Goal: Transaction & Acquisition: Purchase product/service

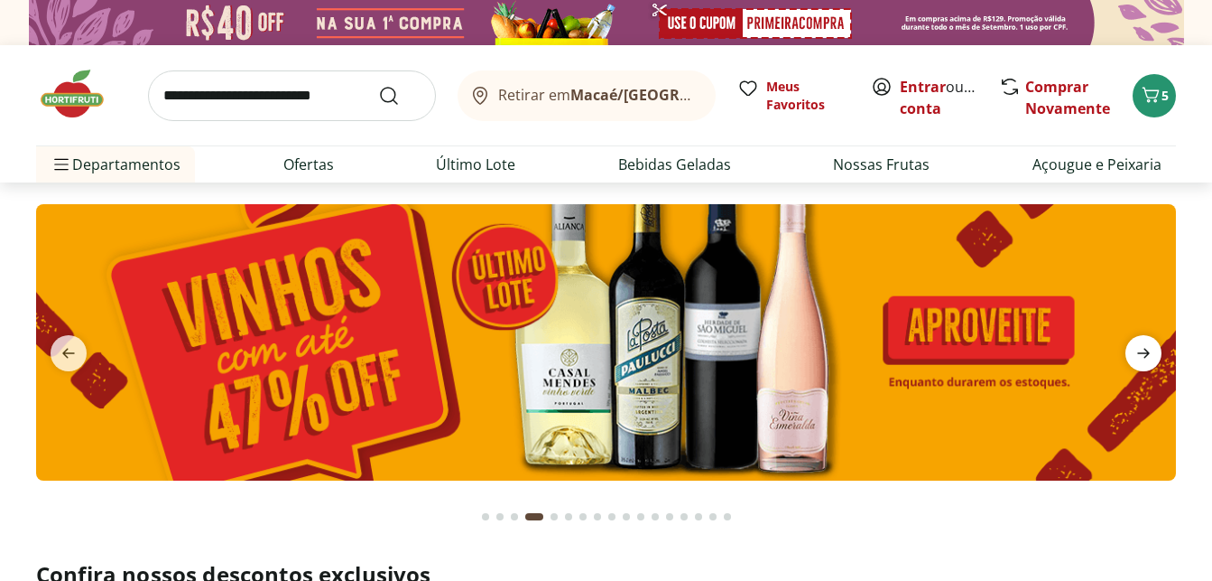
click at [1136, 365] on span "next" at bounding box center [1144, 353] width 36 height 36
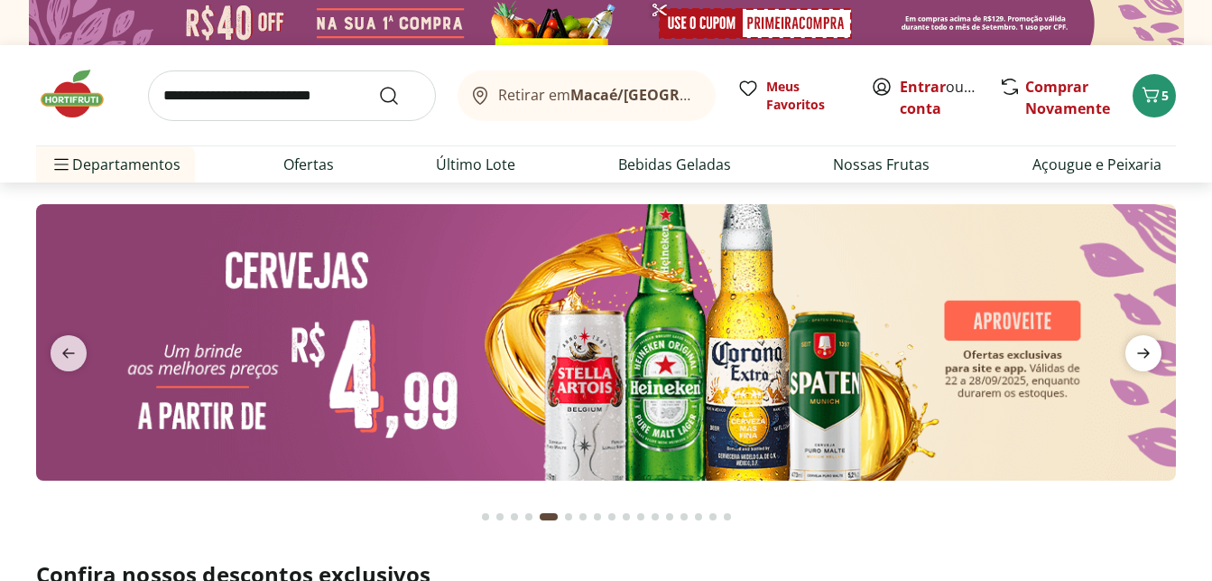
click at [1143, 365] on span "next" at bounding box center [1144, 353] width 36 height 36
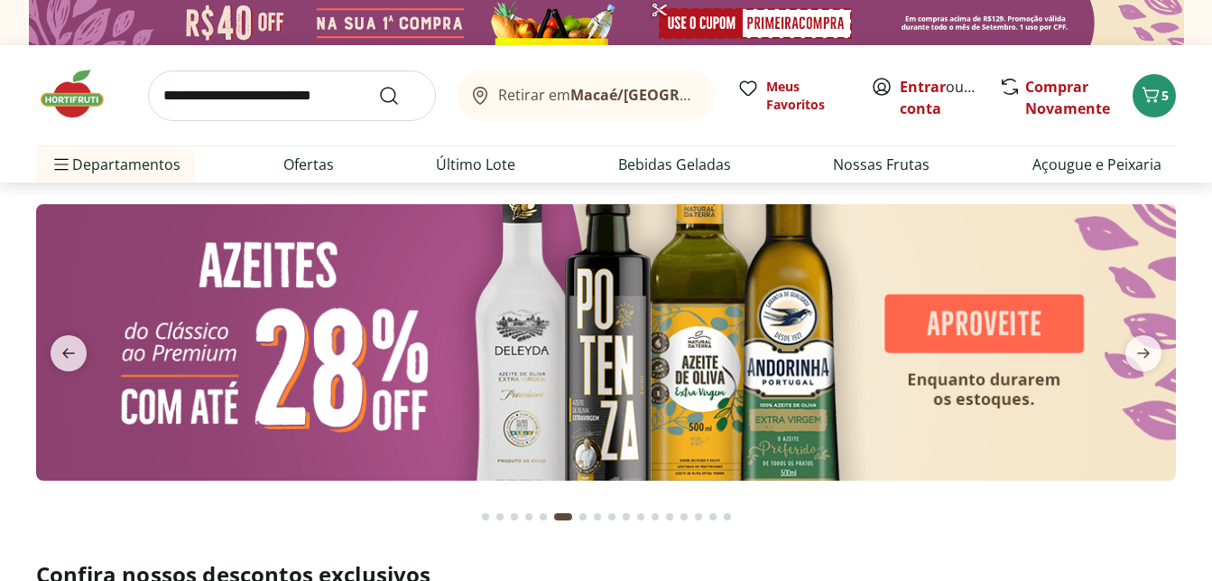
click at [635, 353] on img at bounding box center [606, 342] width 1140 height 276
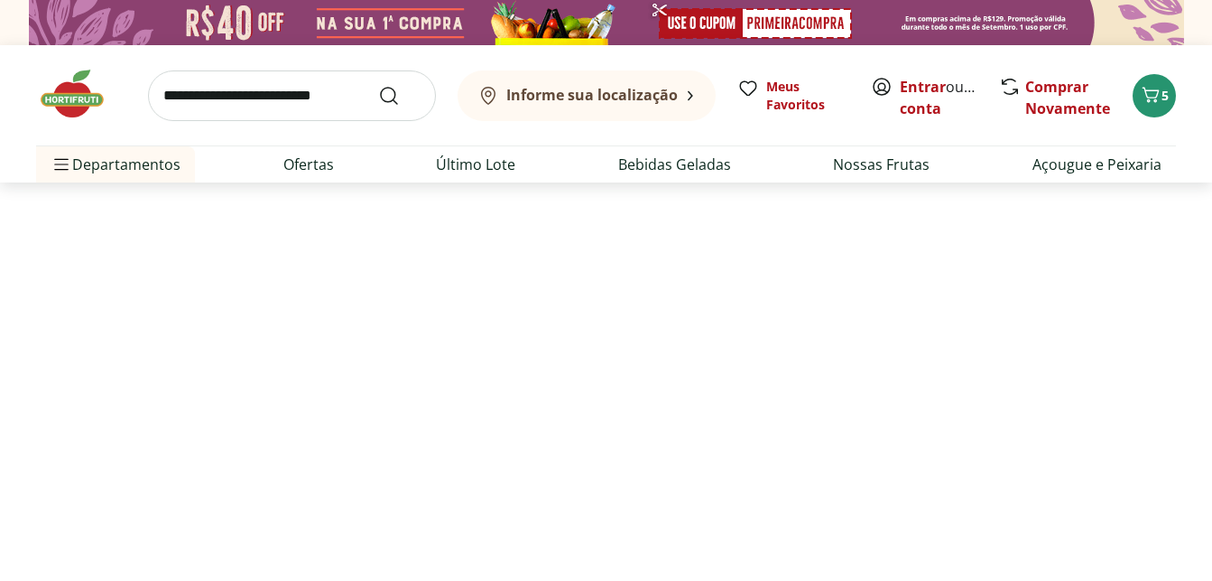
select select "**********"
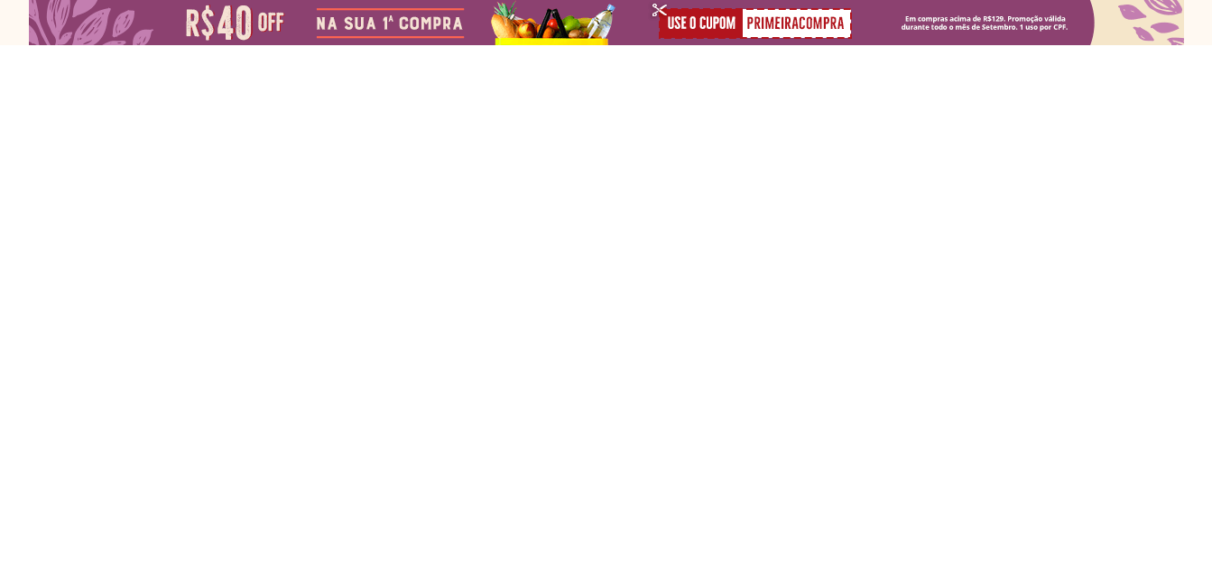
type input "*"
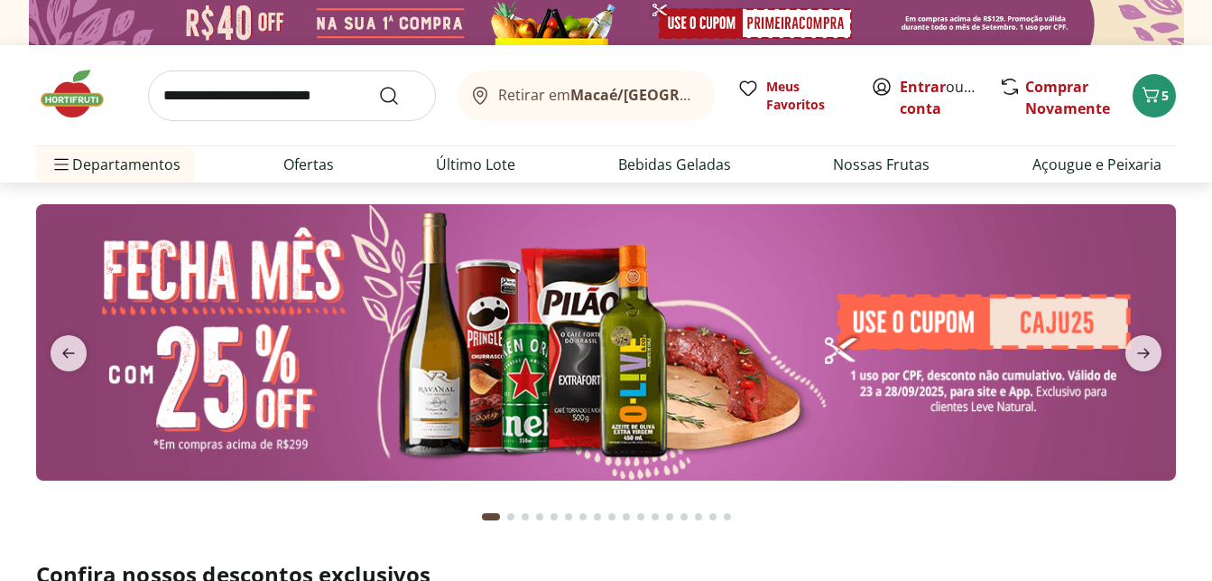
click at [959, 333] on img at bounding box center [606, 342] width 1140 height 276
click at [841, 343] on img at bounding box center [606, 342] width 1140 height 276
click at [901, 326] on img at bounding box center [606, 342] width 1140 height 276
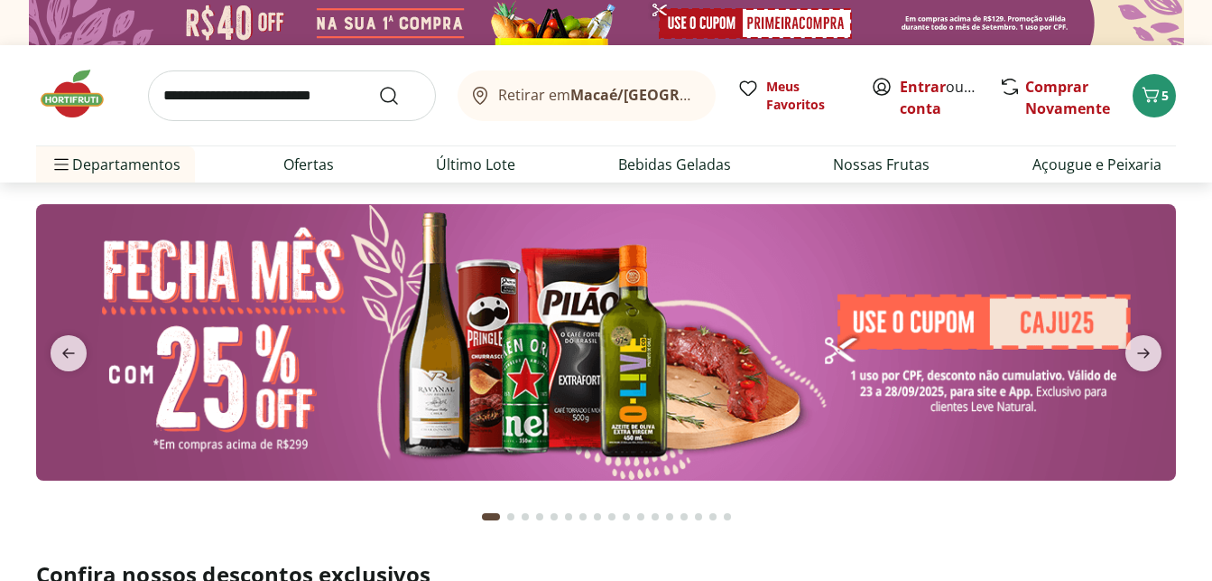
click at [648, 352] on img at bounding box center [606, 342] width 1140 height 276
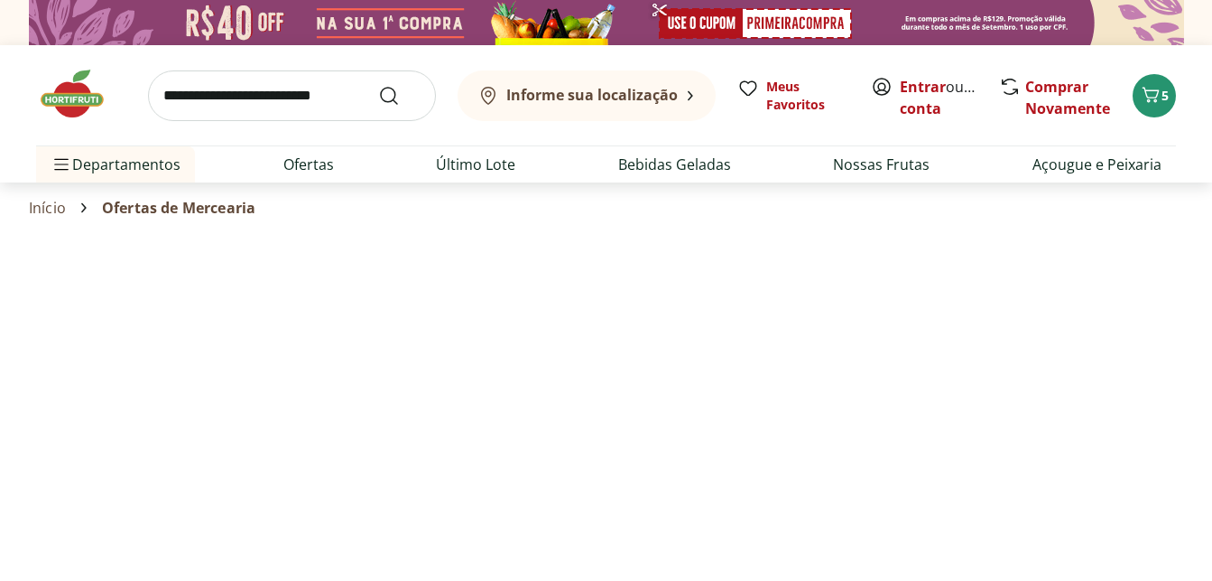
select select "**********"
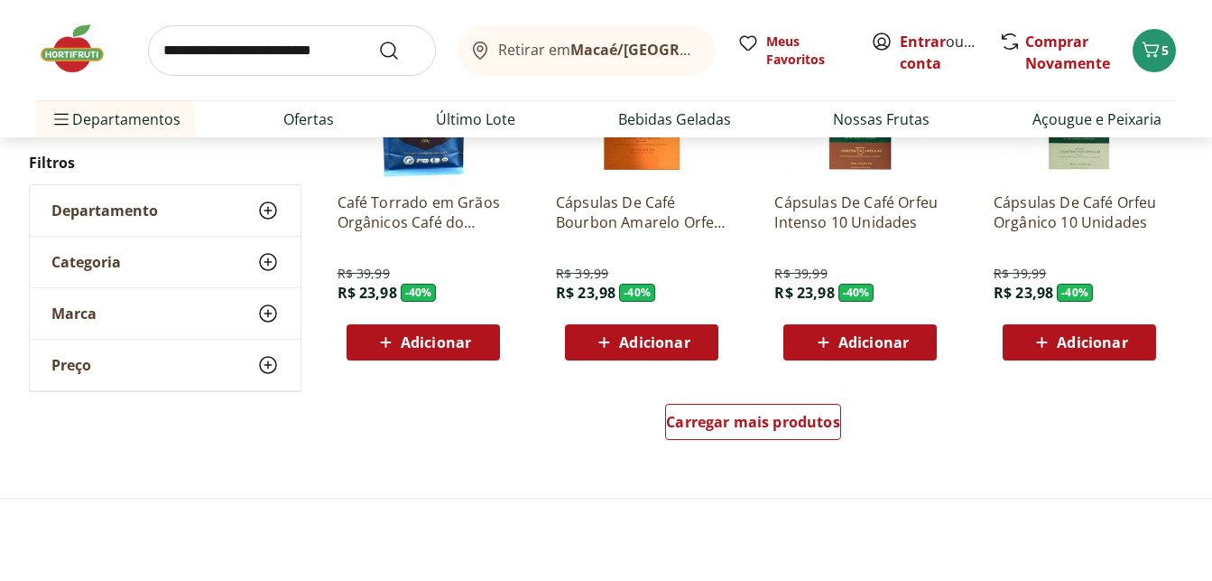
scroll to position [1197, 0]
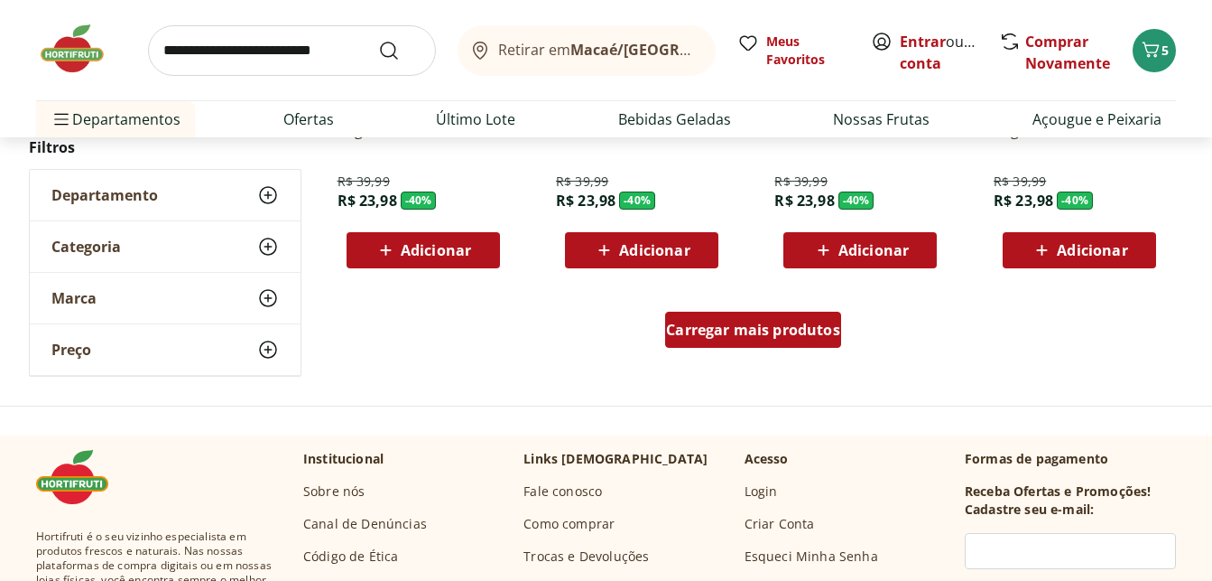
click at [715, 342] on div "Carregar mais produtos" at bounding box center [753, 329] width 176 height 36
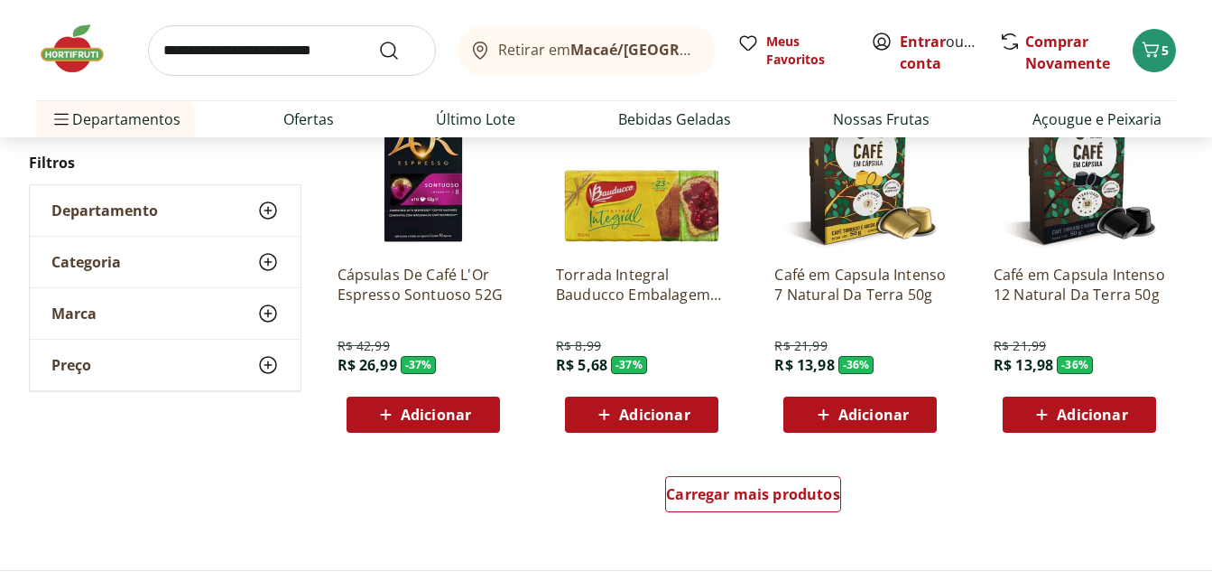
scroll to position [2302, 0]
